Goal: Contribute content

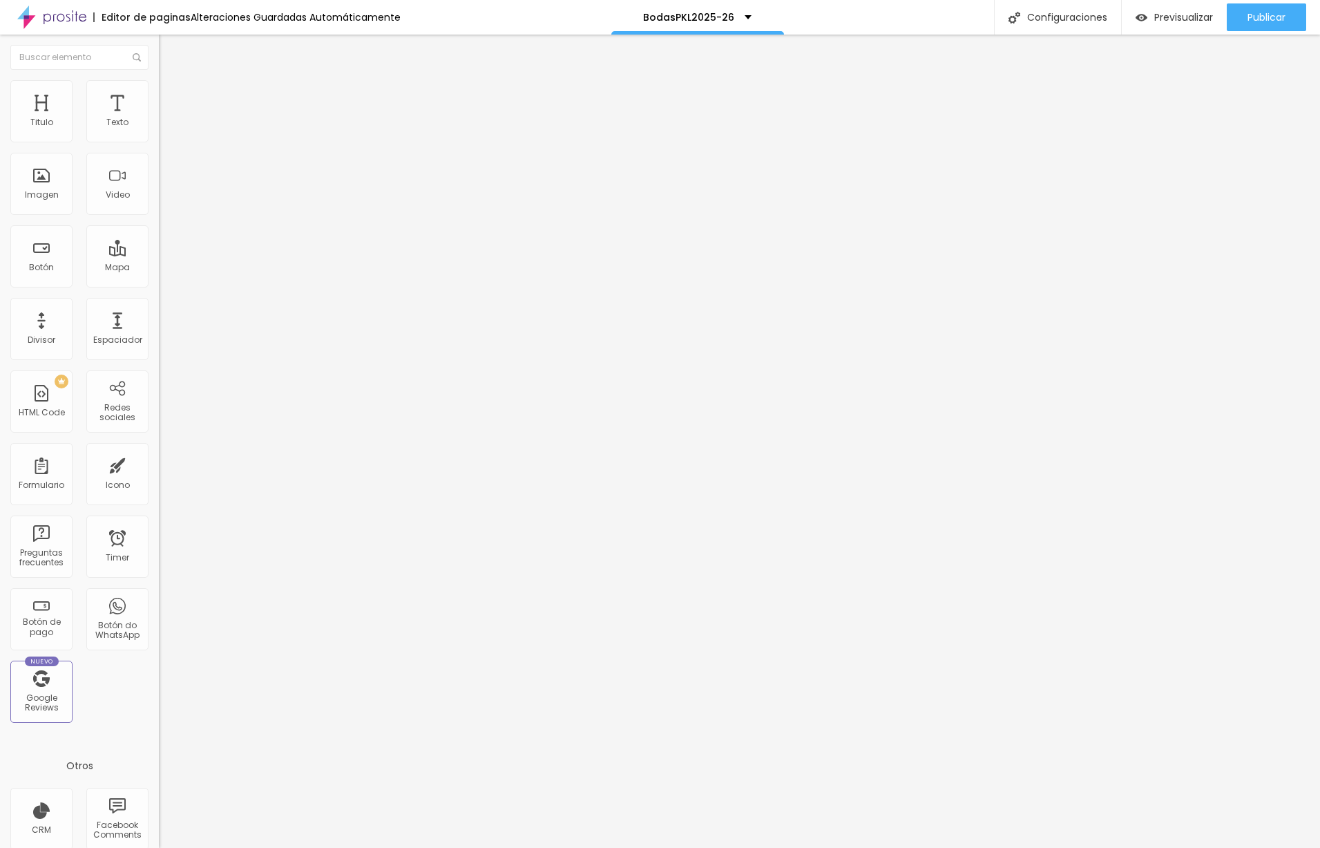
type input "42"
click at [159, 326] on input "range" at bounding box center [203, 331] width 89 height 11
type input "42"
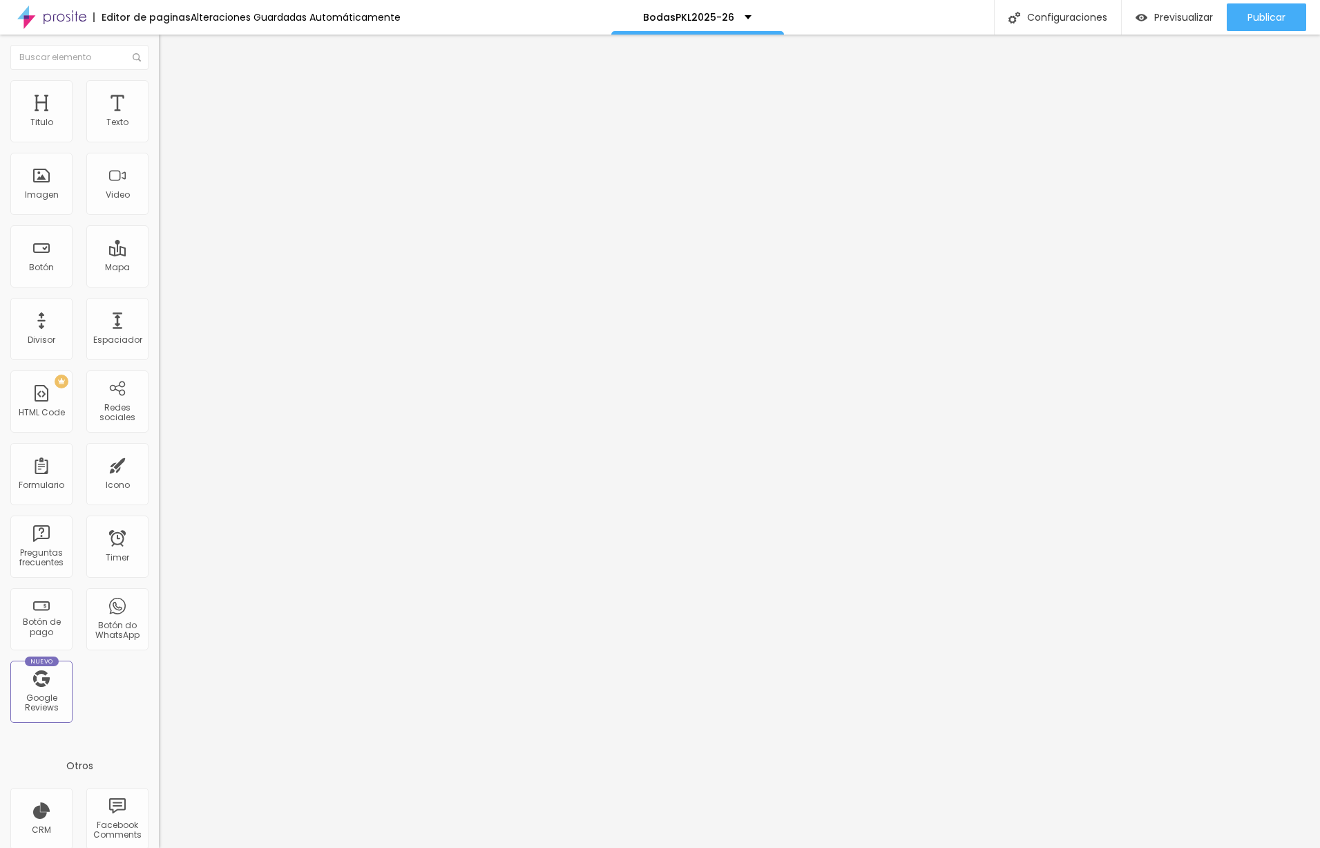
type input "42"
click at [159, 326] on input "range" at bounding box center [203, 331] width 89 height 11
type input "44"
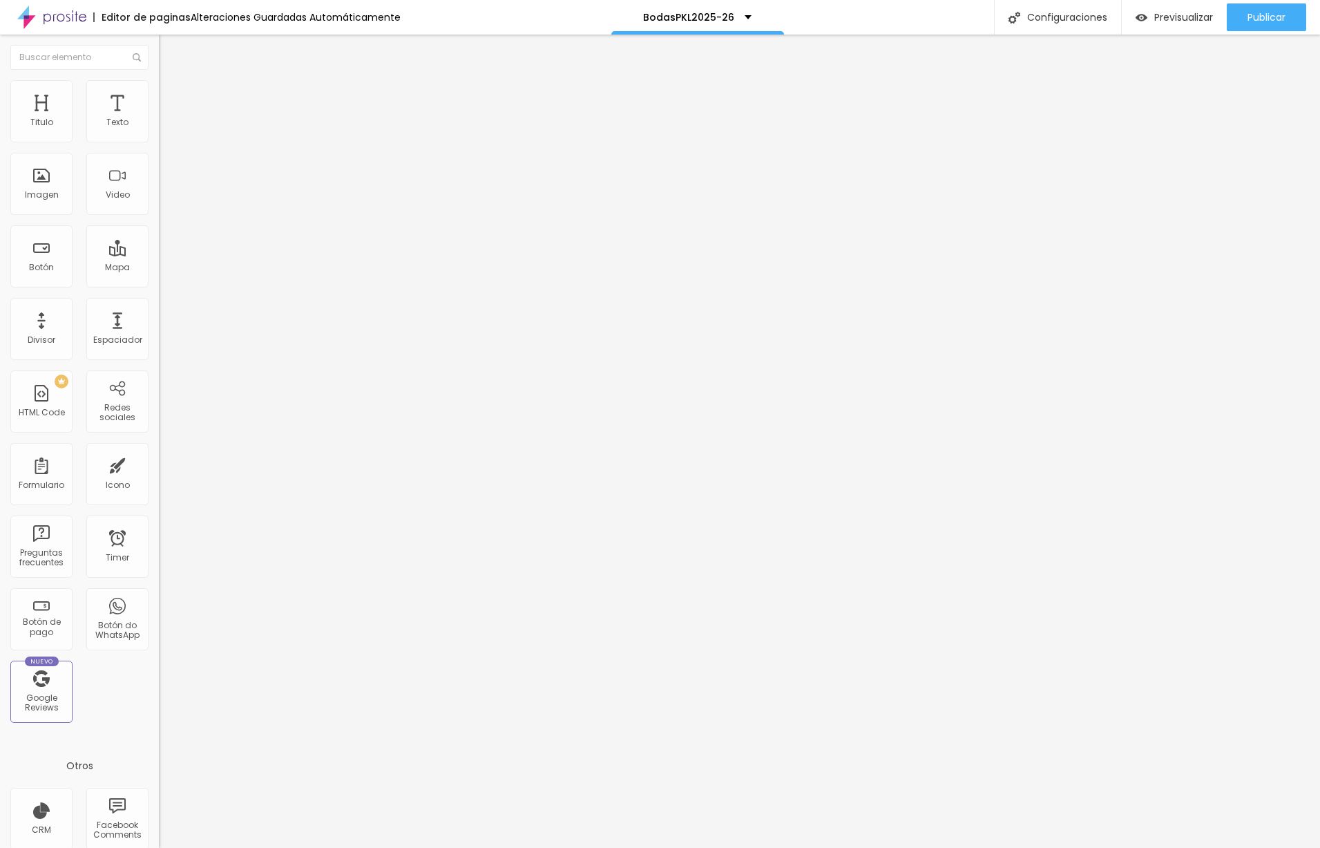
type input "44"
click at [159, 326] on input "range" at bounding box center [203, 331] width 89 height 11
click at [1266, 12] on span "Publicar" at bounding box center [1267, 17] width 38 height 11
click at [1248, 8] on div "Publicar" at bounding box center [1267, 17] width 38 height 28
click at [1160, 12] on span "Previsualizar" at bounding box center [1171, 17] width 59 height 11
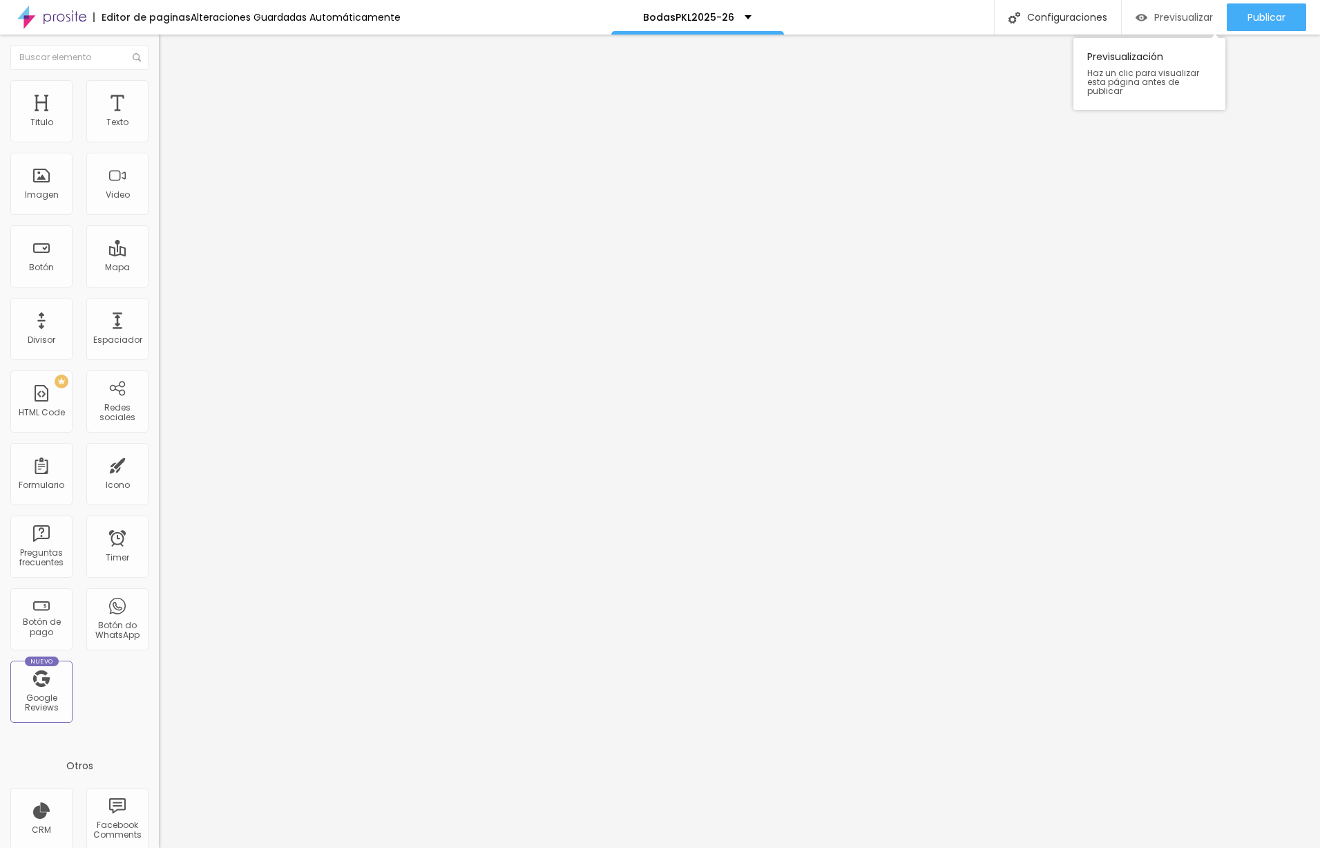
click at [1148, 12] on div "Previsualizar" at bounding box center [1174, 18] width 77 height 12
click at [1085, 18] on div "Configuraciones" at bounding box center [1057, 17] width 127 height 35
click at [914, 847] on div at bounding box center [660, 862] width 1320 height 12
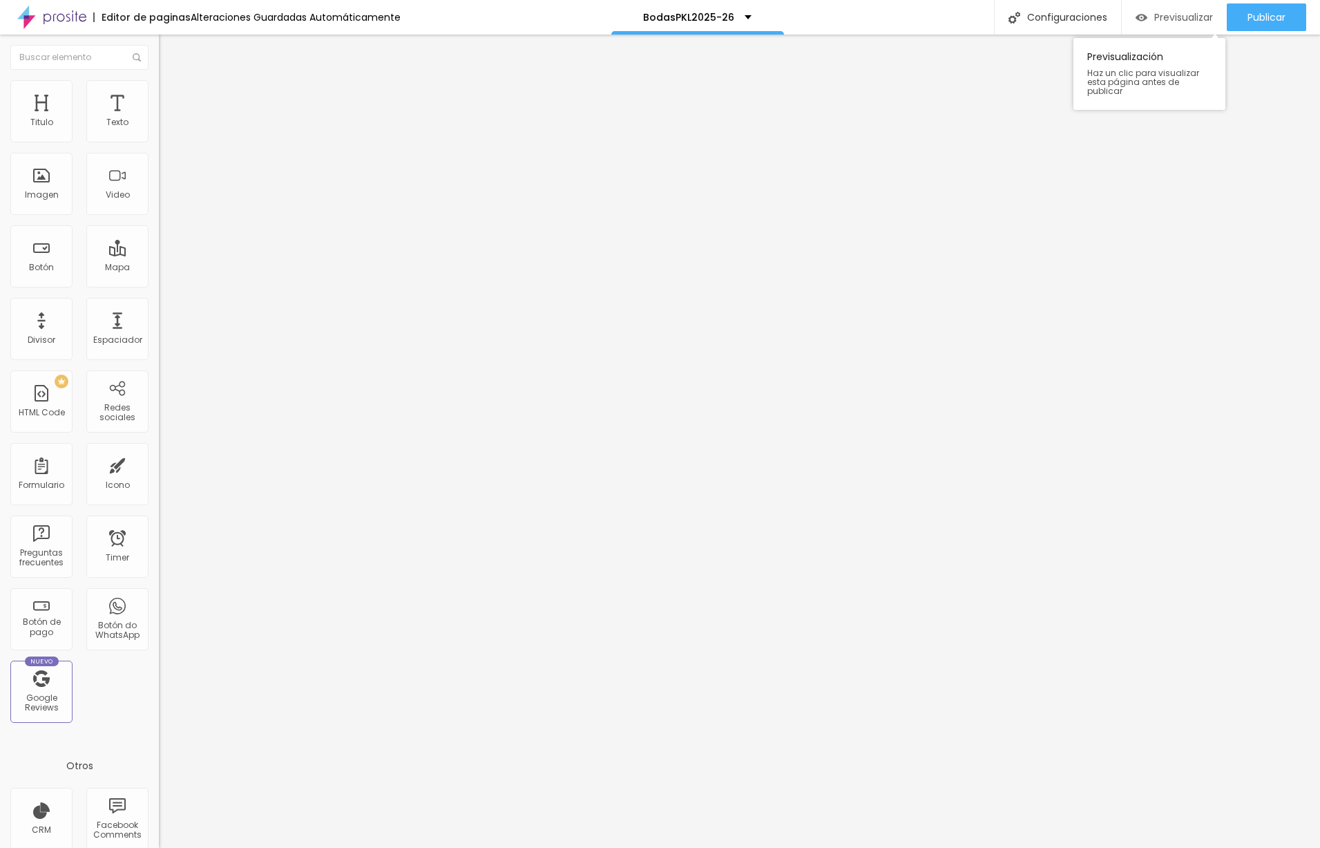
click at [1179, 17] on span "Previsualizar" at bounding box center [1183, 17] width 59 height 11
click at [1044, 23] on div "Configuraciones" at bounding box center [1057, 17] width 127 height 35
click at [912, 847] on div at bounding box center [660, 862] width 1320 height 12
click at [1291, 12] on button "Publicar" at bounding box center [1266, 17] width 79 height 28
